Goal: Transaction & Acquisition: Purchase product/service

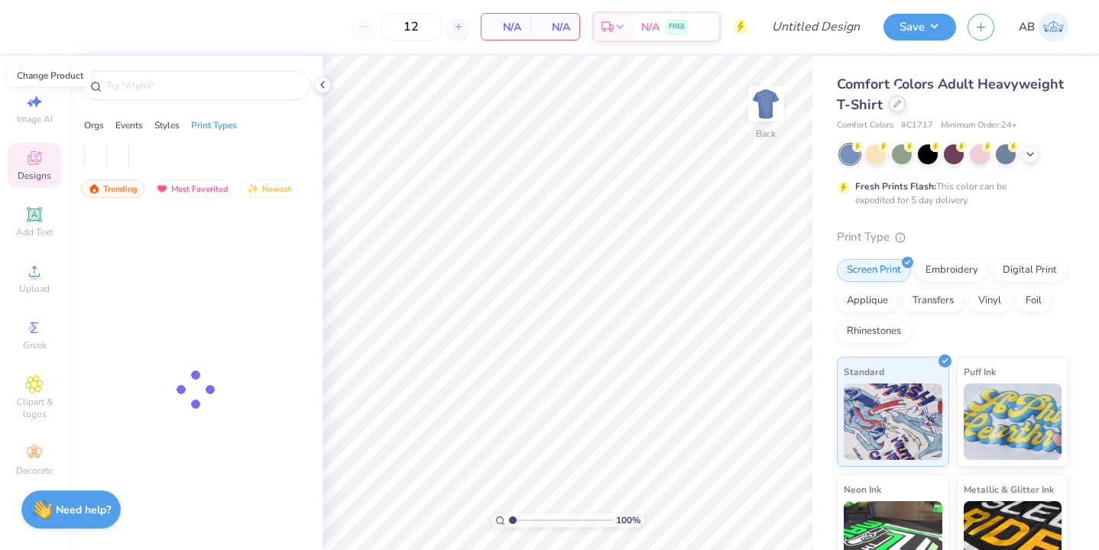
click at [892, 108] on div at bounding box center [897, 104] width 17 height 17
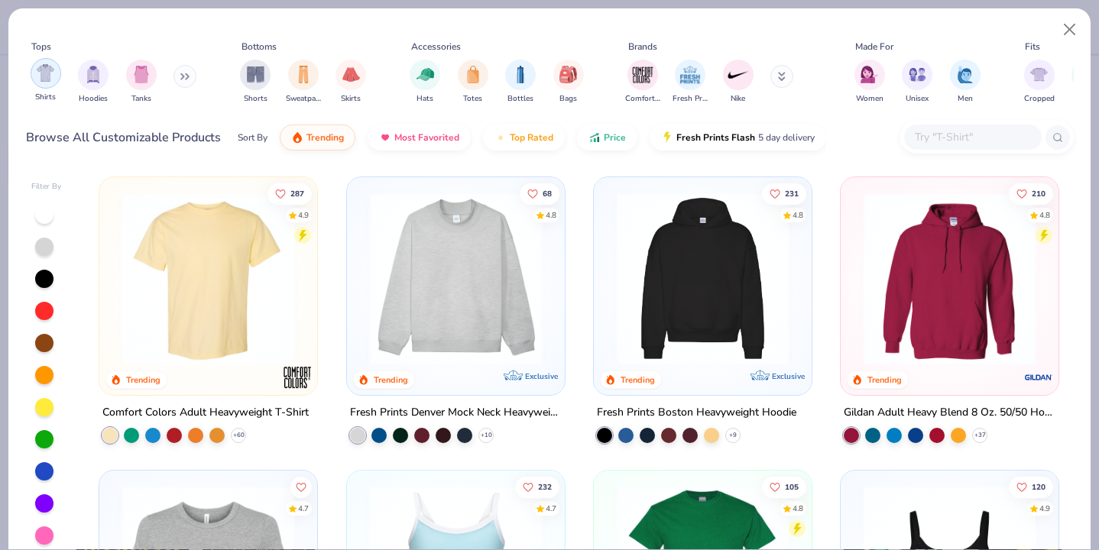
click at [49, 72] on img "filter for Shirts" at bounding box center [46, 73] width 18 height 18
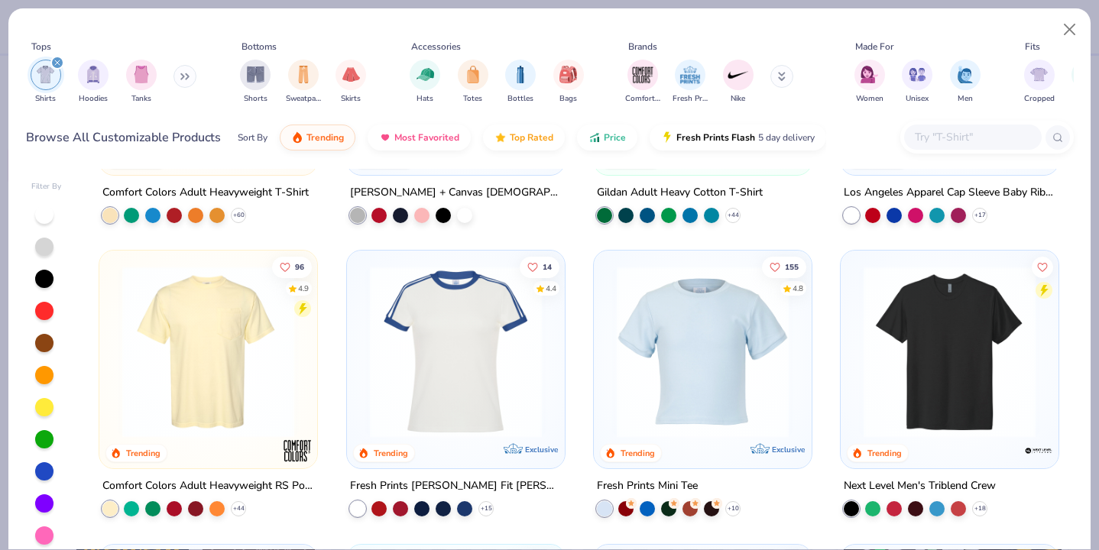
scroll to position [226, 0]
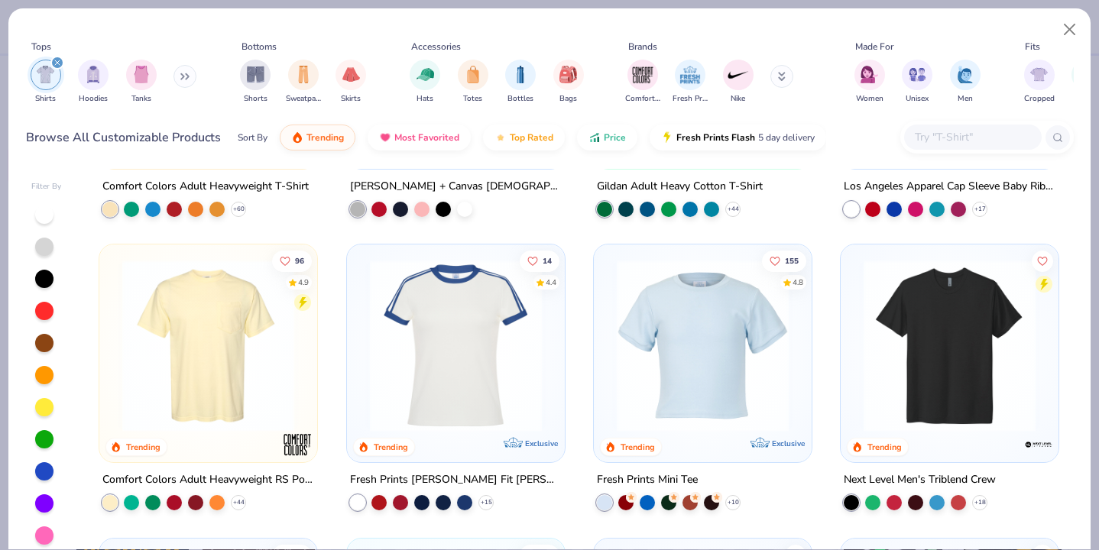
click at [961, 141] on input "text" at bounding box center [972, 137] width 118 height 18
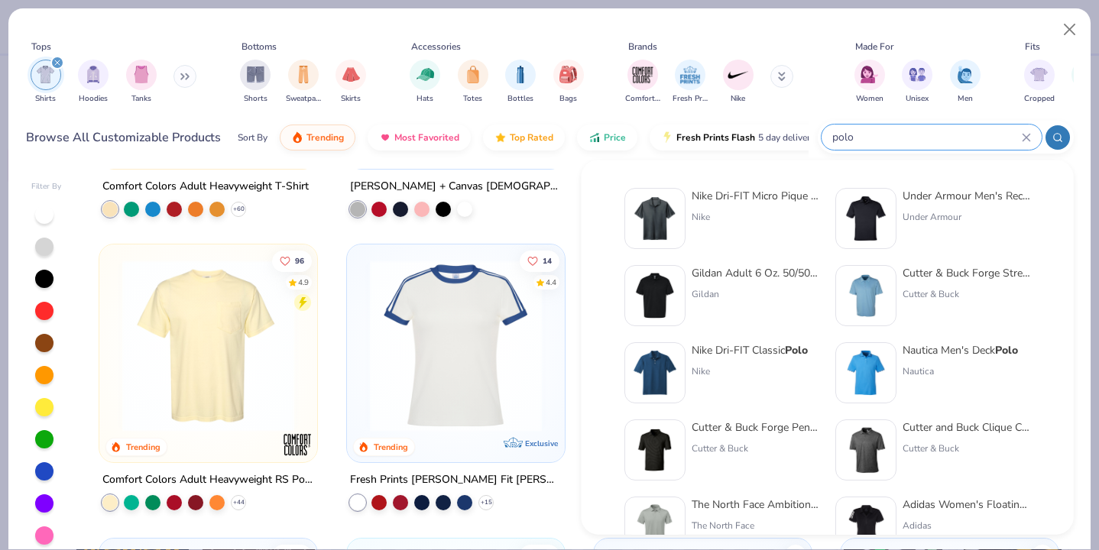
type input "polo"
click at [886, 216] on img at bounding box center [865, 218] width 47 height 47
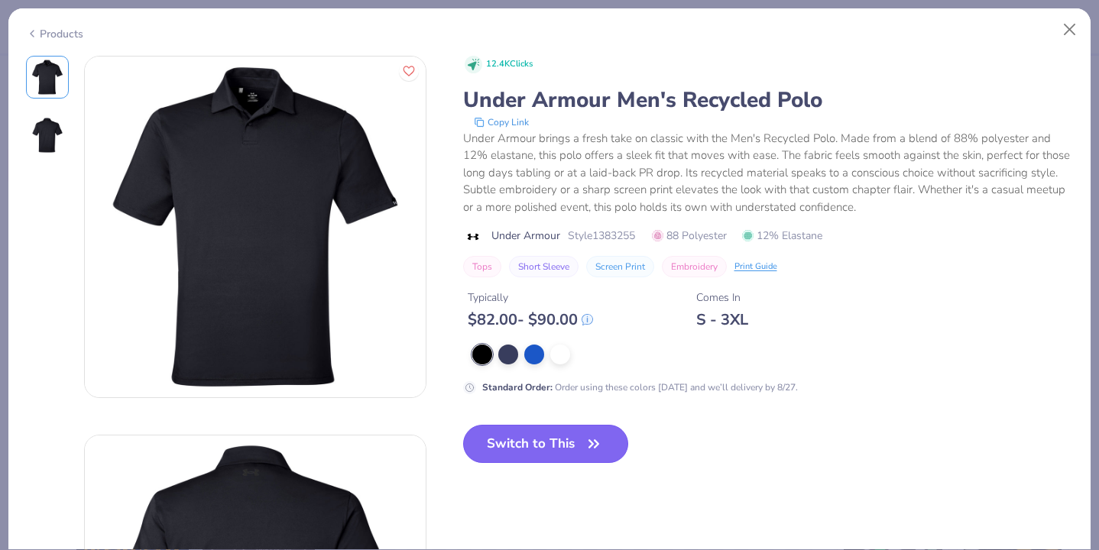
click at [598, 433] on icon "button" at bounding box center [593, 443] width 21 height 21
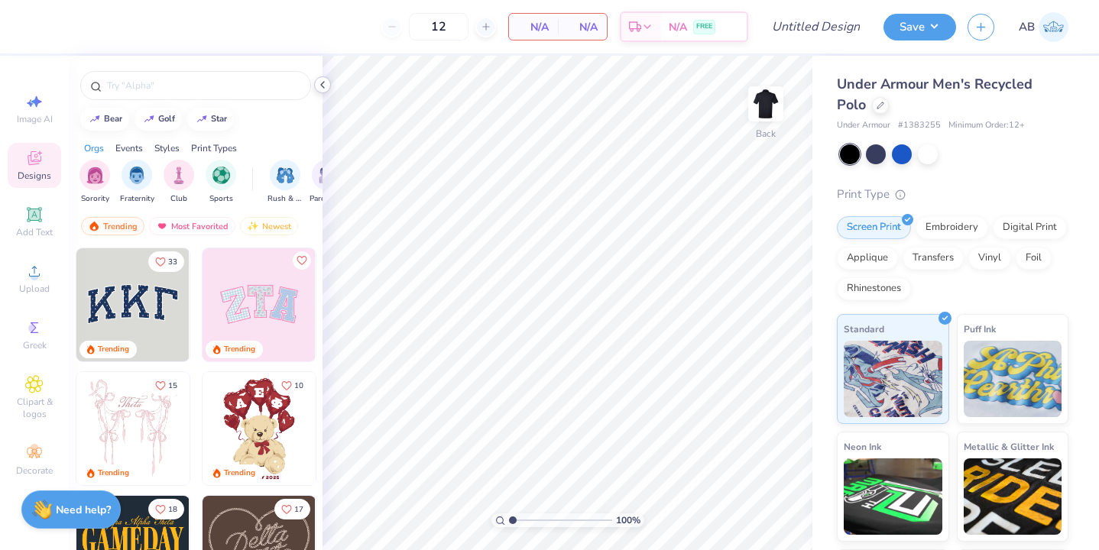
click at [326, 85] on icon at bounding box center [322, 85] width 12 height 12
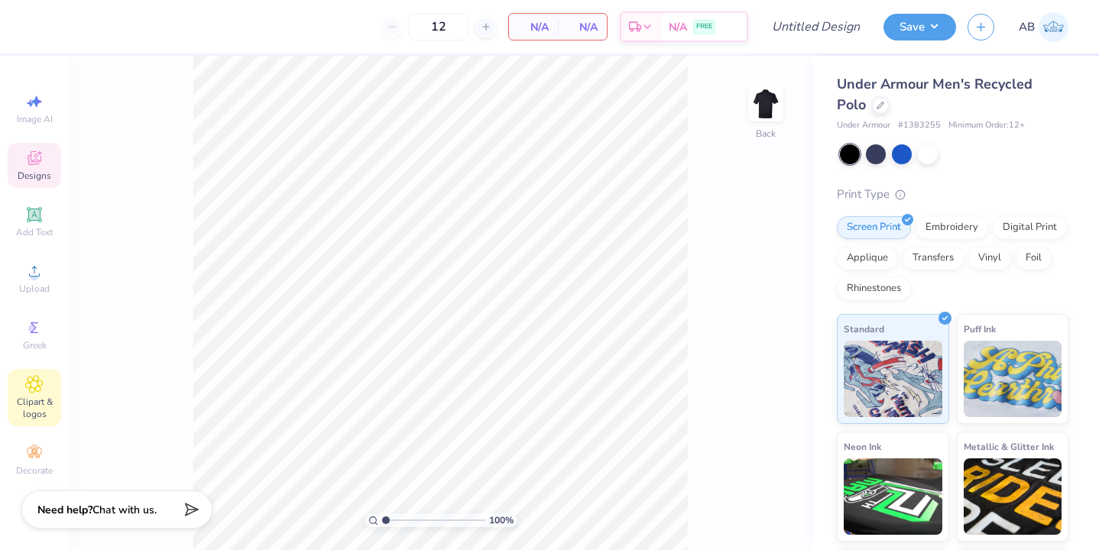
click at [35, 424] on div "Clipart & logos" at bounding box center [34, 397] width 53 height 57
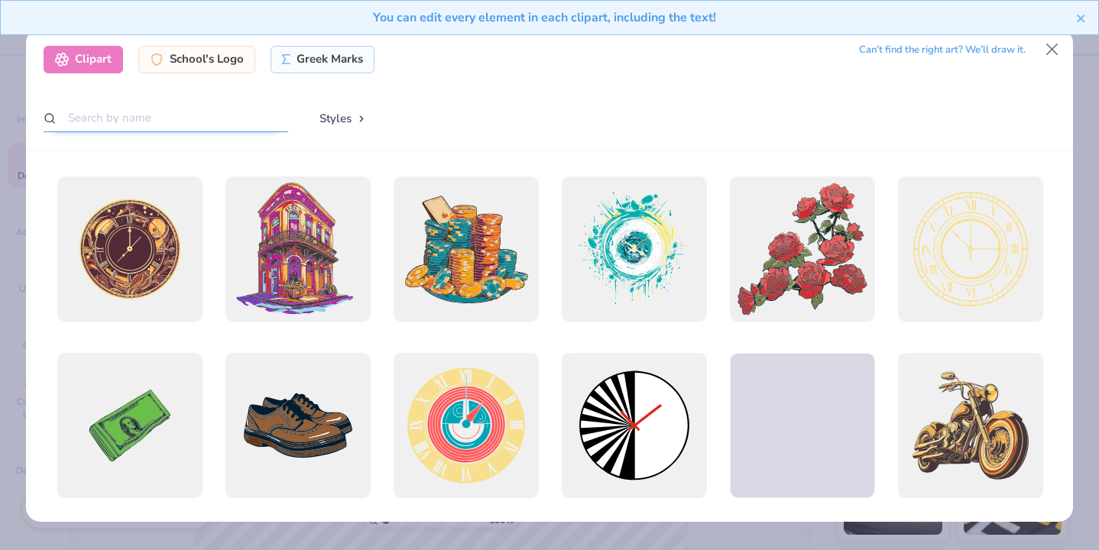
click at [186, 104] on input "text" at bounding box center [166, 118] width 245 height 28
click at [204, 67] on div "School's Logo" at bounding box center [196, 58] width 117 height 28
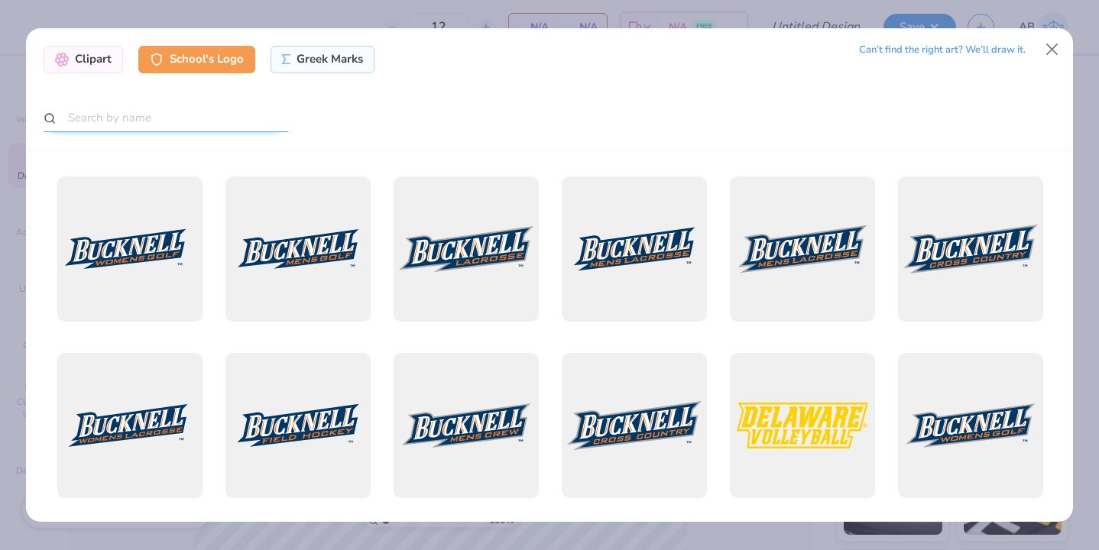
click at [168, 131] on input "text" at bounding box center [166, 118] width 245 height 28
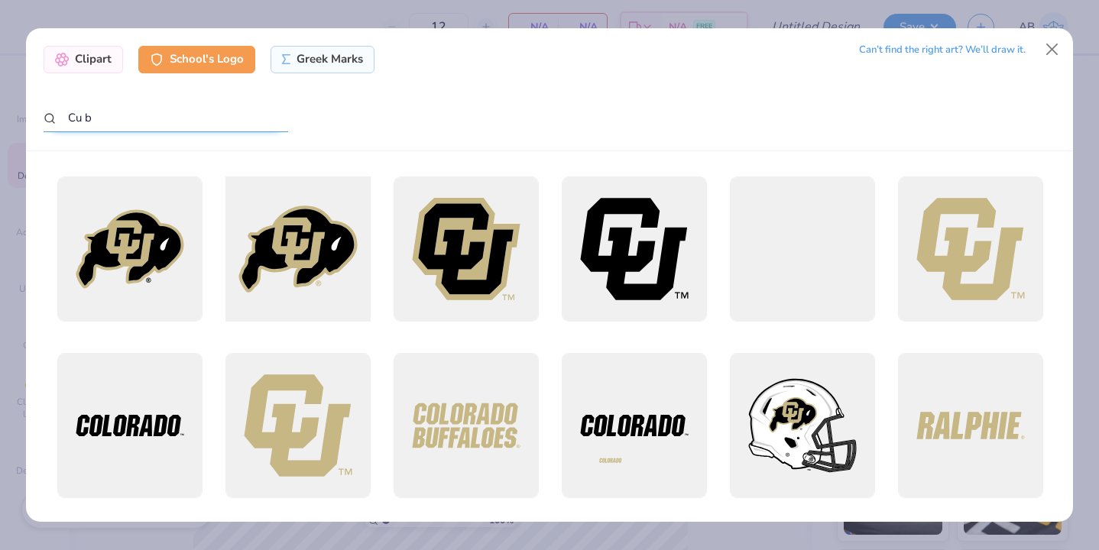
type input "Cu b"
click at [248, 240] on div at bounding box center [298, 249] width 160 height 160
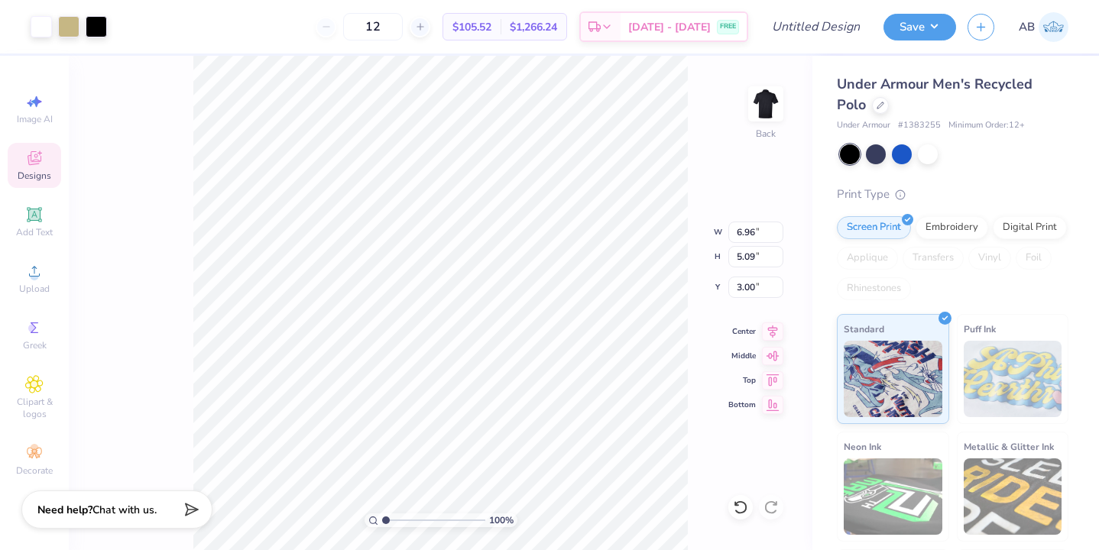
type input "2.96"
type input "2.16"
click at [30, 225] on div "Add Text" at bounding box center [34, 221] width 53 height 45
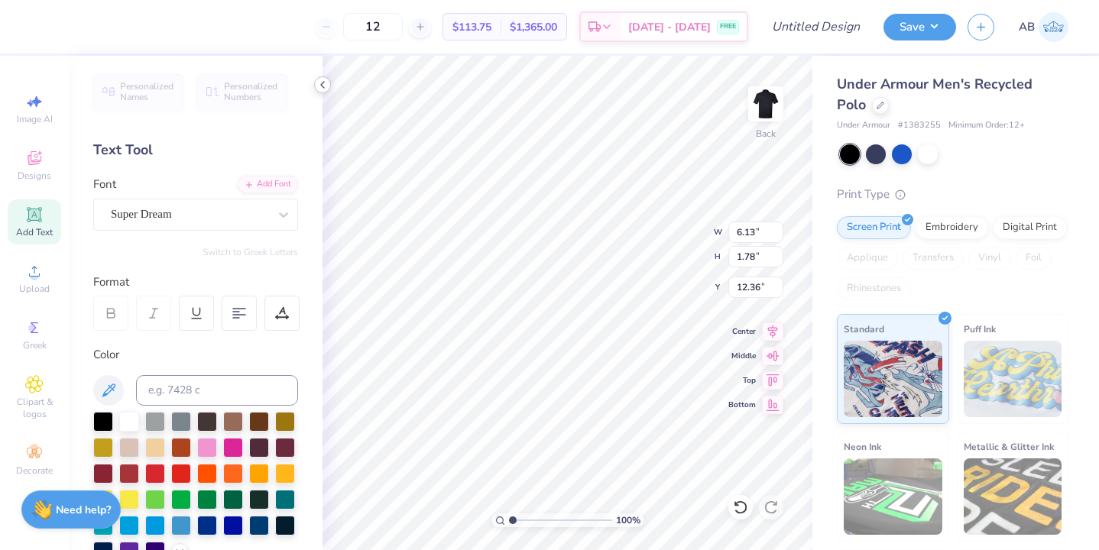
click at [320, 79] on icon at bounding box center [322, 85] width 12 height 12
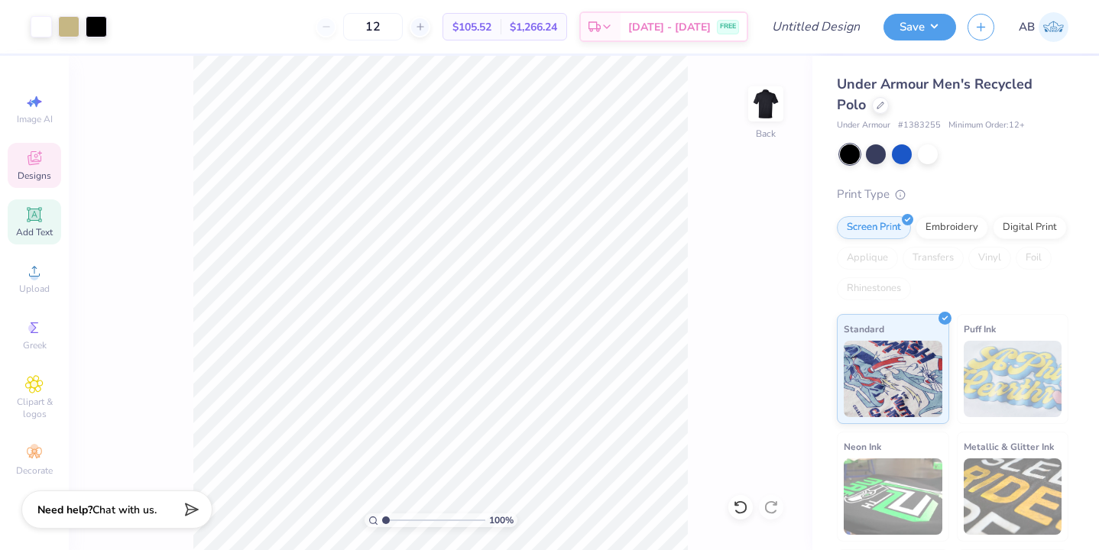
click at [26, 164] on icon at bounding box center [34, 158] width 18 height 18
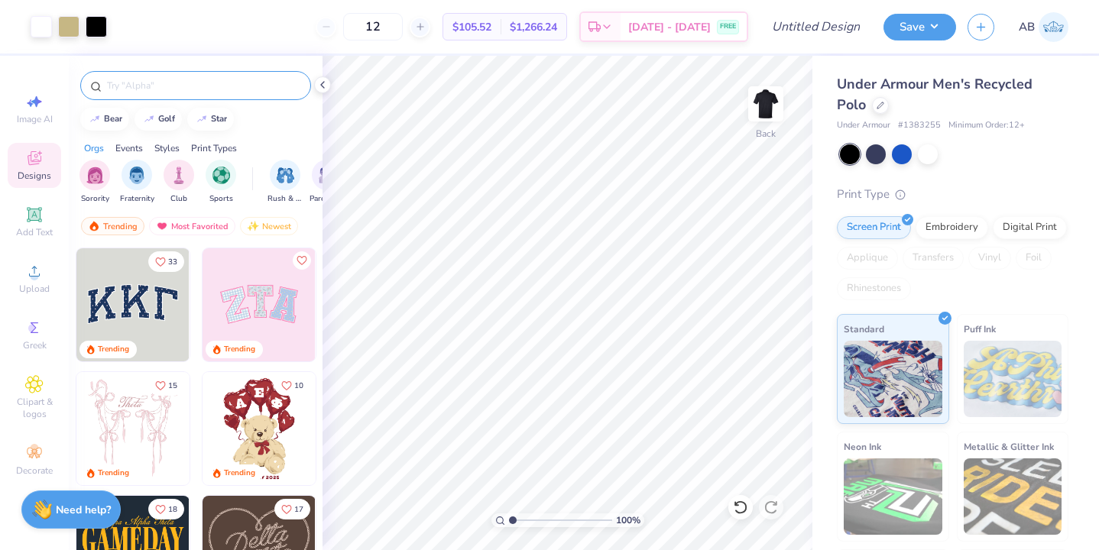
click at [241, 76] on div at bounding box center [195, 85] width 231 height 29
drag, startPoint x: 187, startPoint y: 97, endPoint x: 187, endPoint y: 70, distance: 27.5
click at [187, 96] on div at bounding box center [195, 85] width 231 height 29
click at [180, 85] on input "text" at bounding box center [203, 85] width 196 height 15
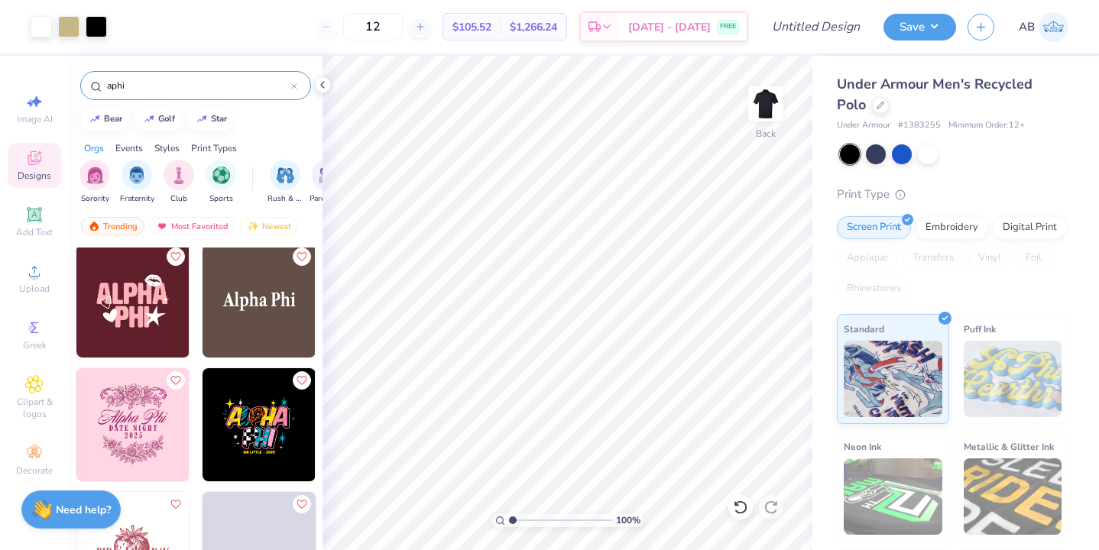
scroll to position [2110, 0]
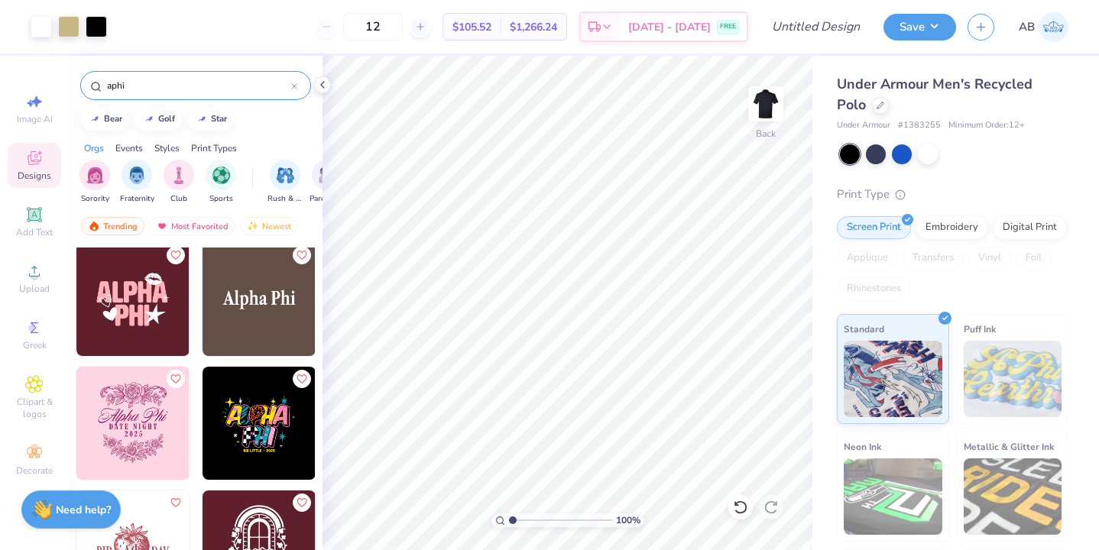
type input "aphi"
click at [275, 285] on img at bounding box center [259, 299] width 113 height 113
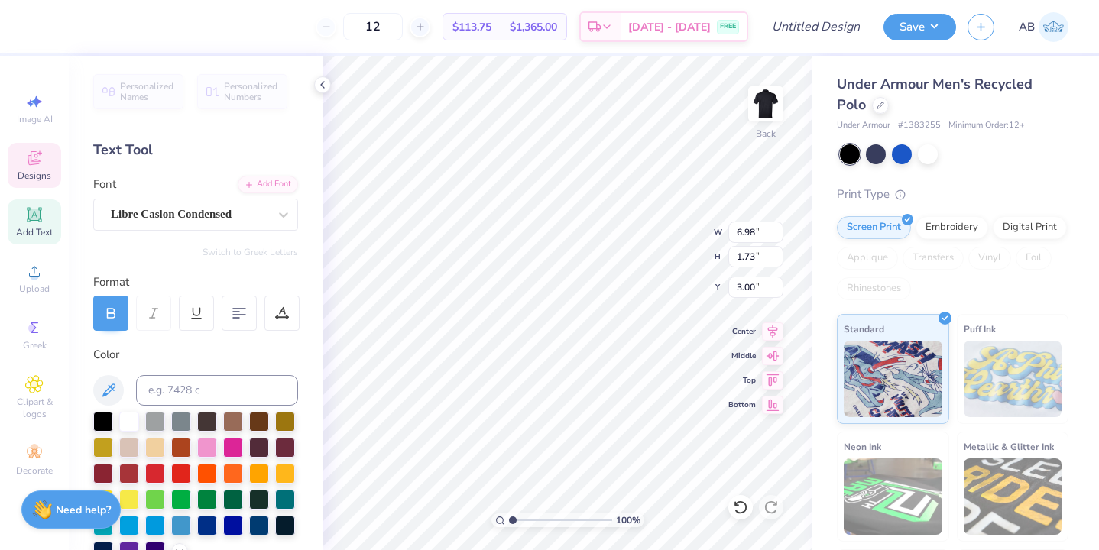
scroll to position [0, 2]
type input "5.30"
type input "1.32"
type textarea "Alpha Phi Family Weekend 2025"
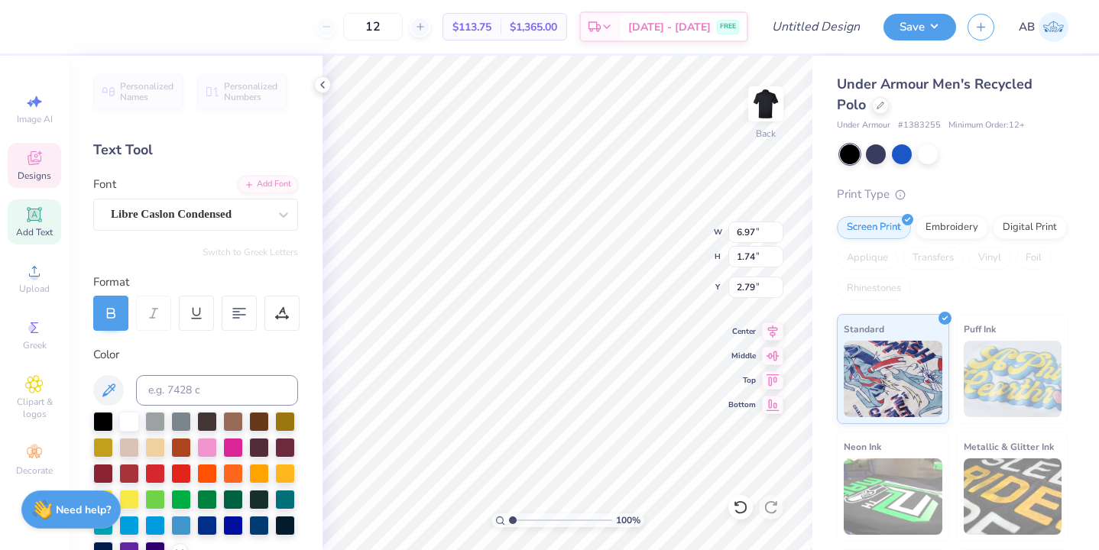
scroll to position [1, 3]
type input "3.43"
type input "0.85"
click at [325, 84] on icon at bounding box center [322, 85] width 12 height 12
